Goal: Task Accomplishment & Management: Manage account settings

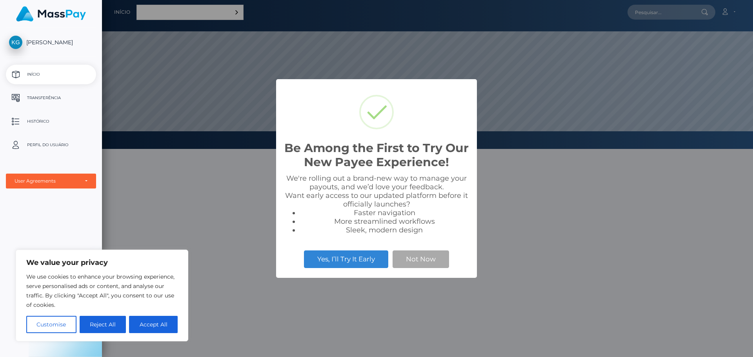
scroll to position [149, 651]
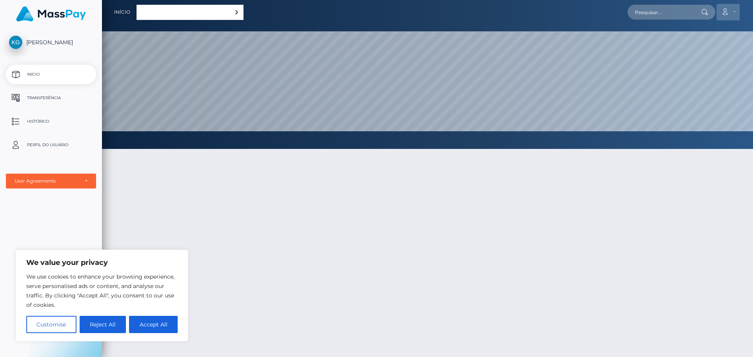
click at [727, 8] on link "Conta" at bounding box center [728, 12] width 23 height 16
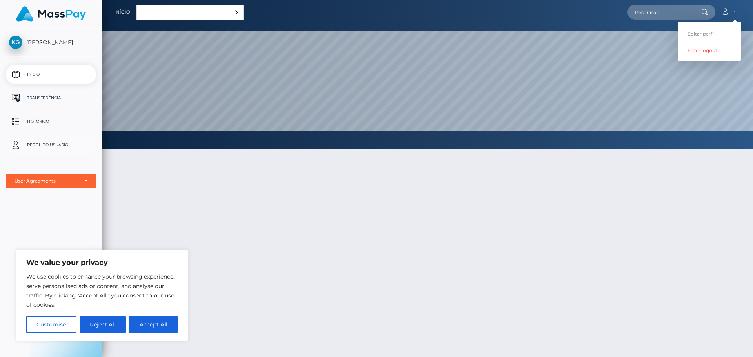
click at [66, 142] on p "Perfil do usuário" at bounding box center [51, 145] width 84 height 12
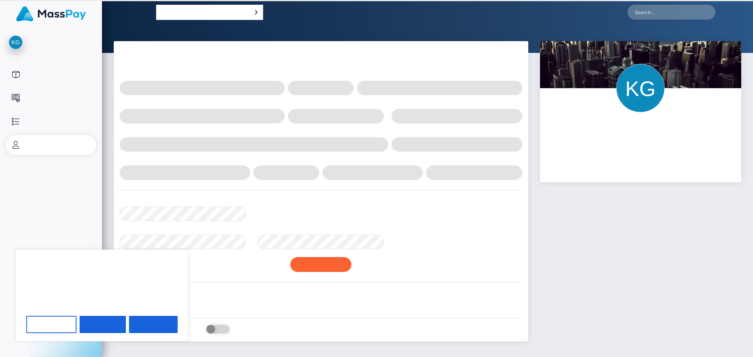
select select
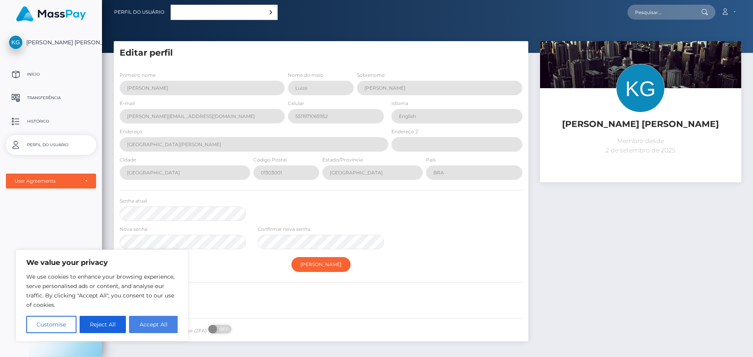
click at [155, 323] on button "Accept All" at bounding box center [153, 324] width 49 height 17
checkbox input "true"
